Goal: Browse casually

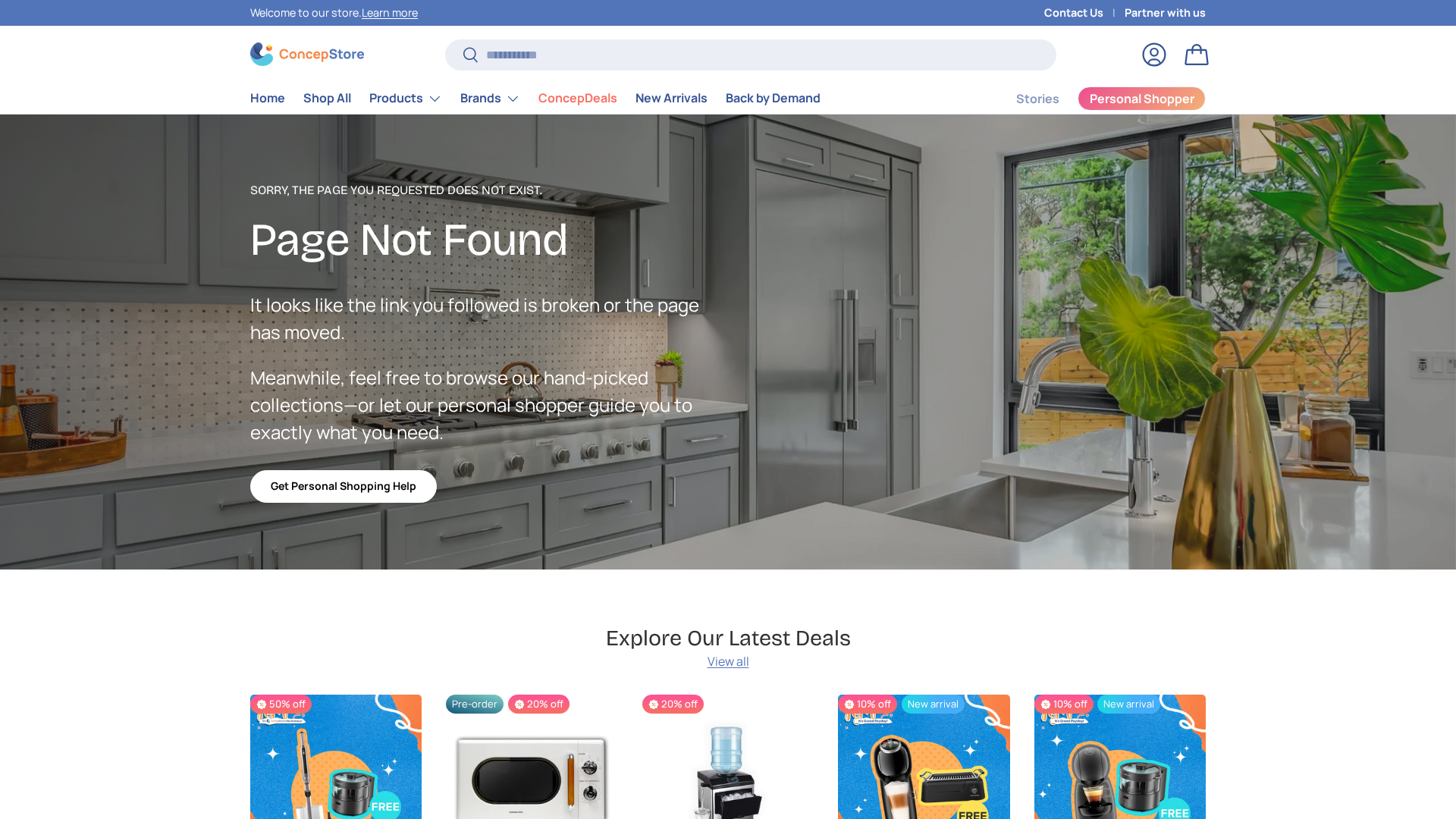
scroll to position [2708, 6202]
